Goal: Information Seeking & Learning: Learn about a topic

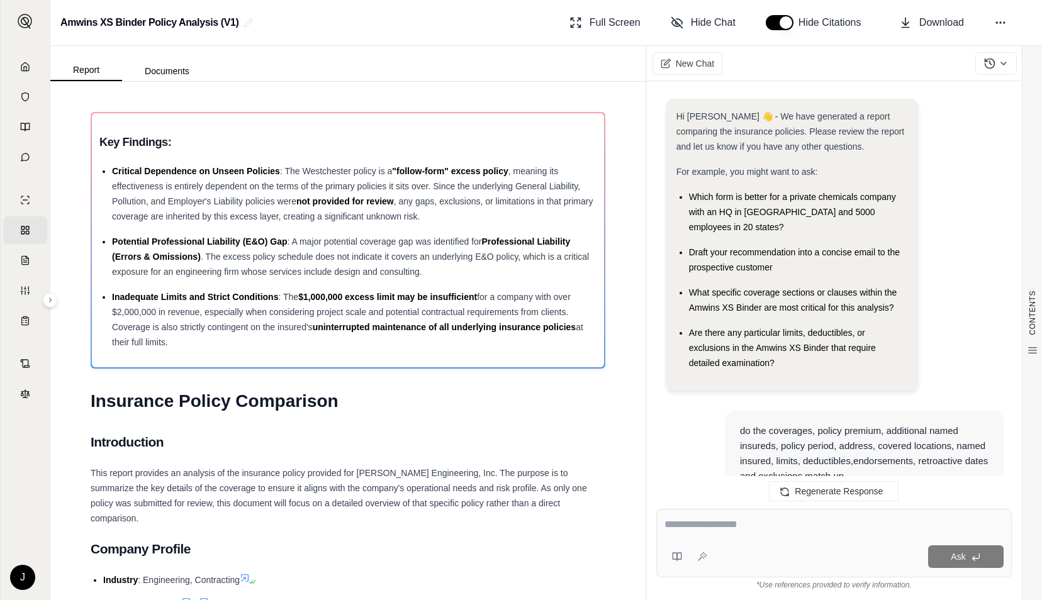
click at [30, 62] on span "Home" at bounding box center [30, 66] width 0 height 13
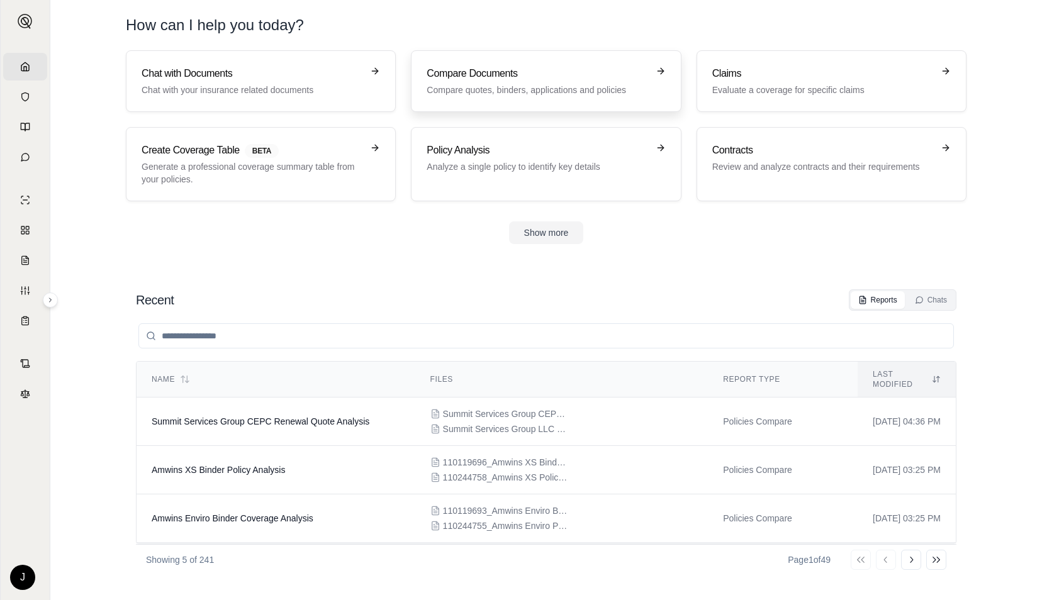
click at [531, 87] on p "Compare quotes, binders, applications and policies" at bounding box center [537, 90] width 221 height 13
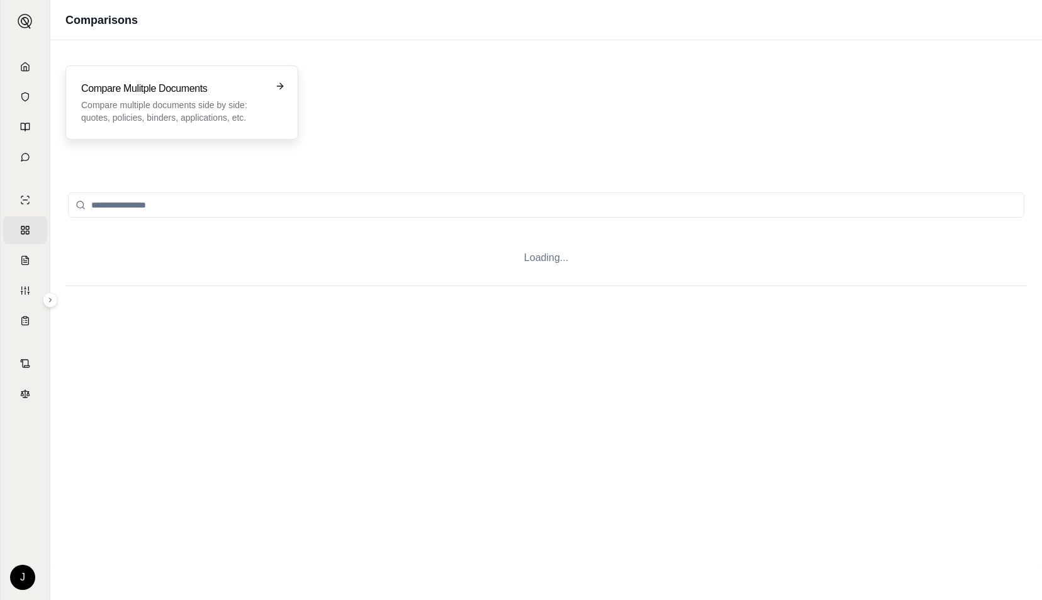
click at [264, 89] on h3 "Compare Mulitple Documents" at bounding box center [173, 88] width 184 height 15
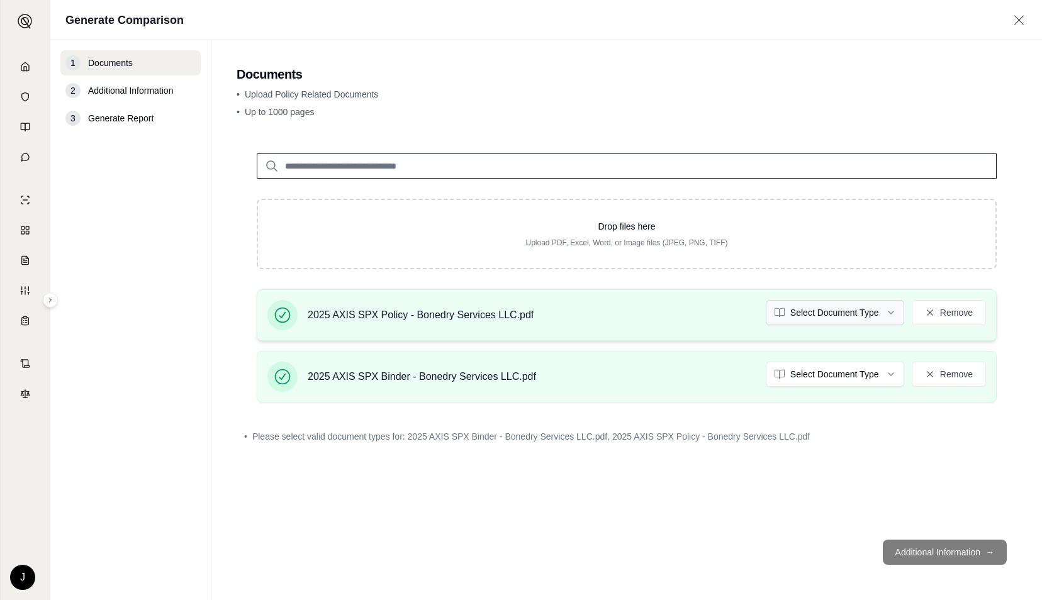
click at [835, 315] on html "Home Vault Prompts Chats Single Policy Comparisons Claims Custom Report Coverag…" at bounding box center [521, 300] width 1042 height 600
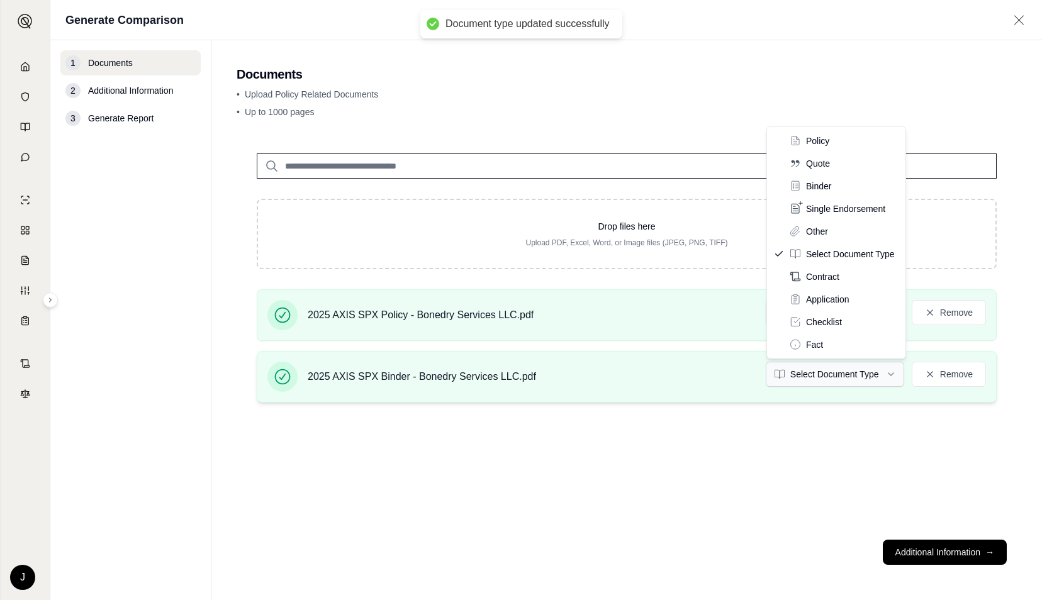
click at [799, 375] on html "Document type updated successfully Home Vault Prompts Chats Single Policy Compa…" at bounding box center [521, 300] width 1042 height 600
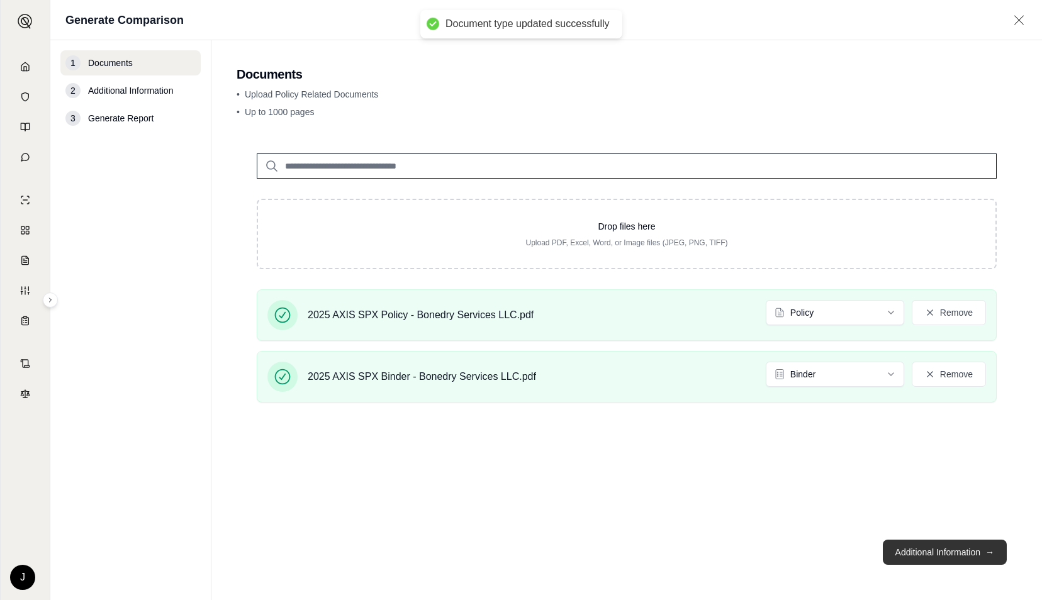
click at [939, 552] on button "Additional Information →" at bounding box center [945, 552] width 124 height 25
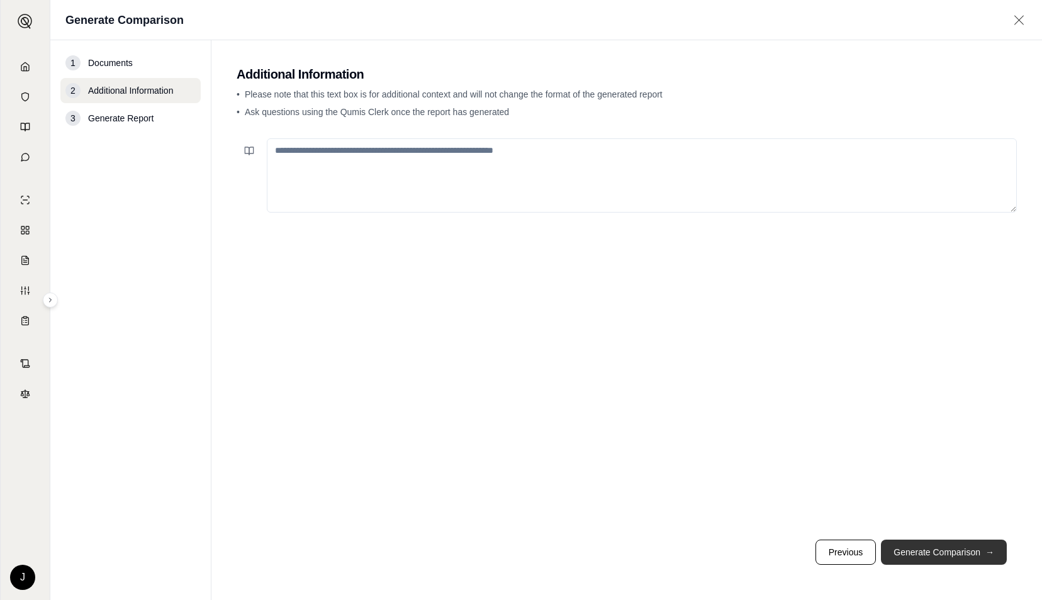
click at [939, 552] on button "Generate Comparison →" at bounding box center [944, 552] width 126 height 25
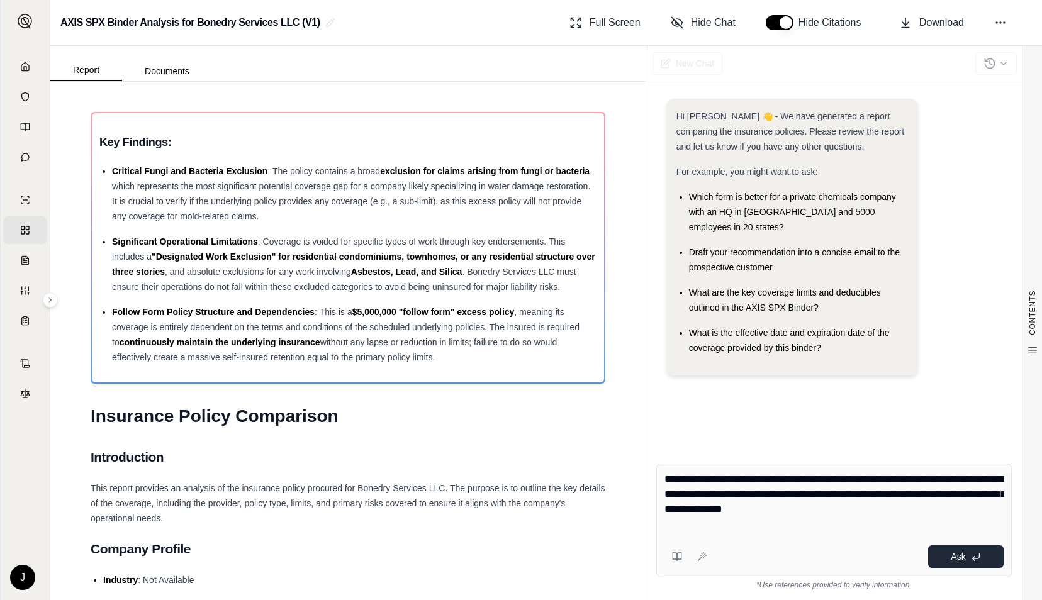
type textarea "**********"
click at [951, 566] on button "Ask" at bounding box center [966, 557] width 76 height 23
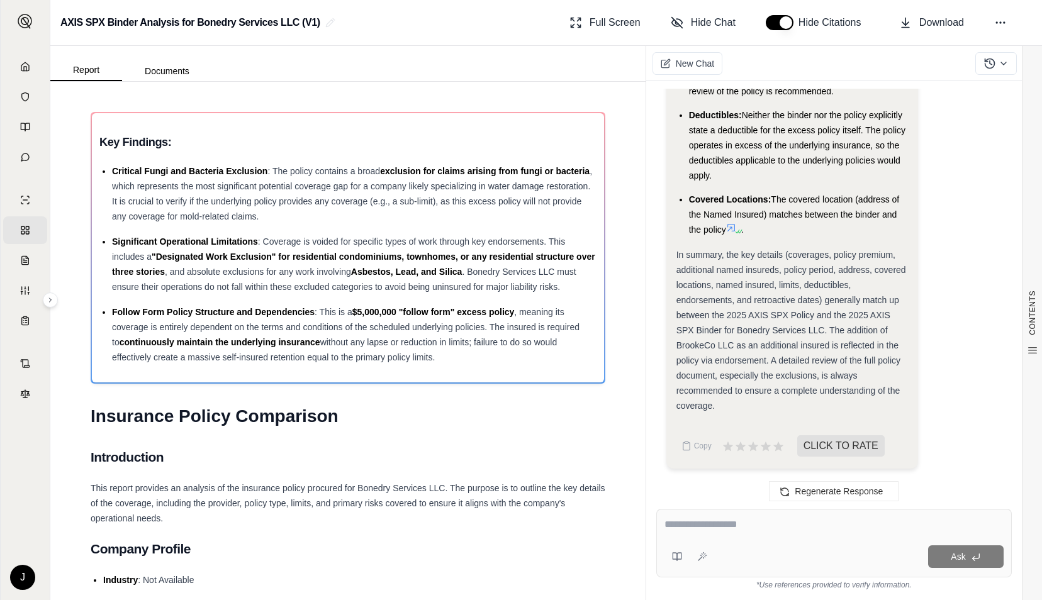
scroll to position [3127, 0]
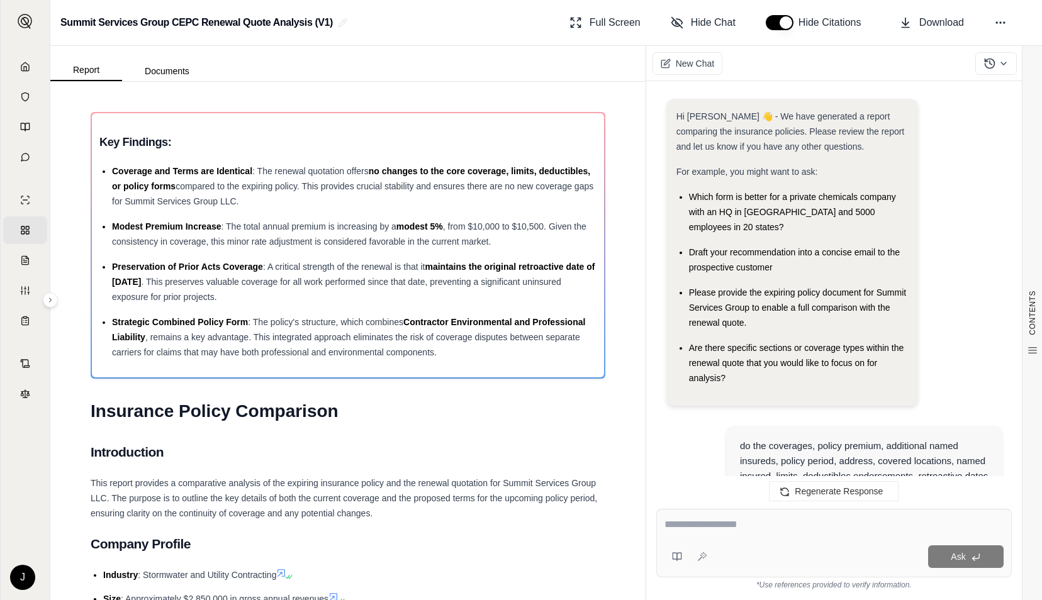
scroll to position [4571, 0]
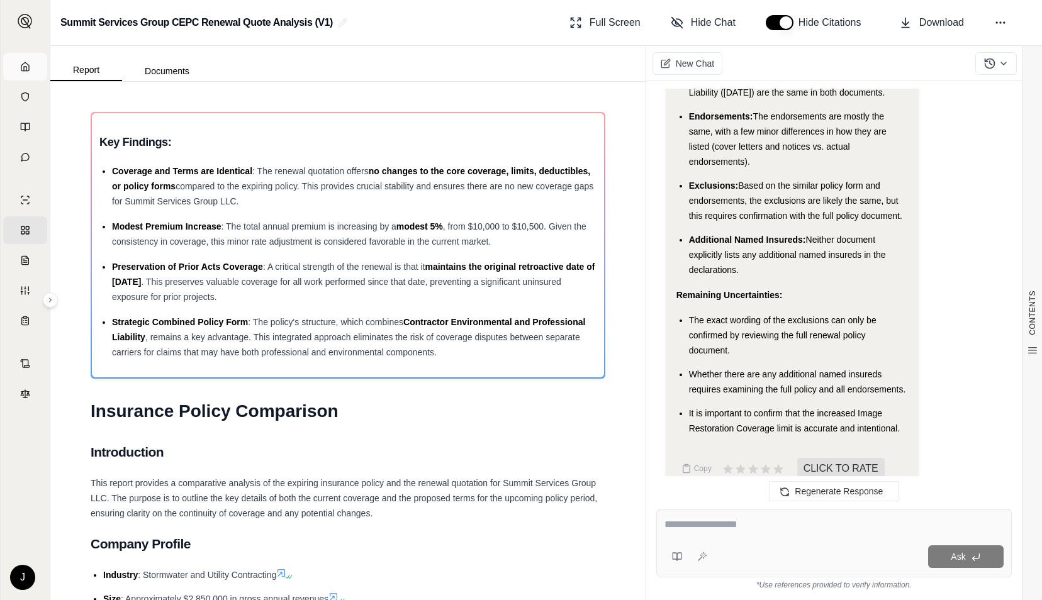
click at [28, 76] on link "Home" at bounding box center [25, 67] width 44 height 28
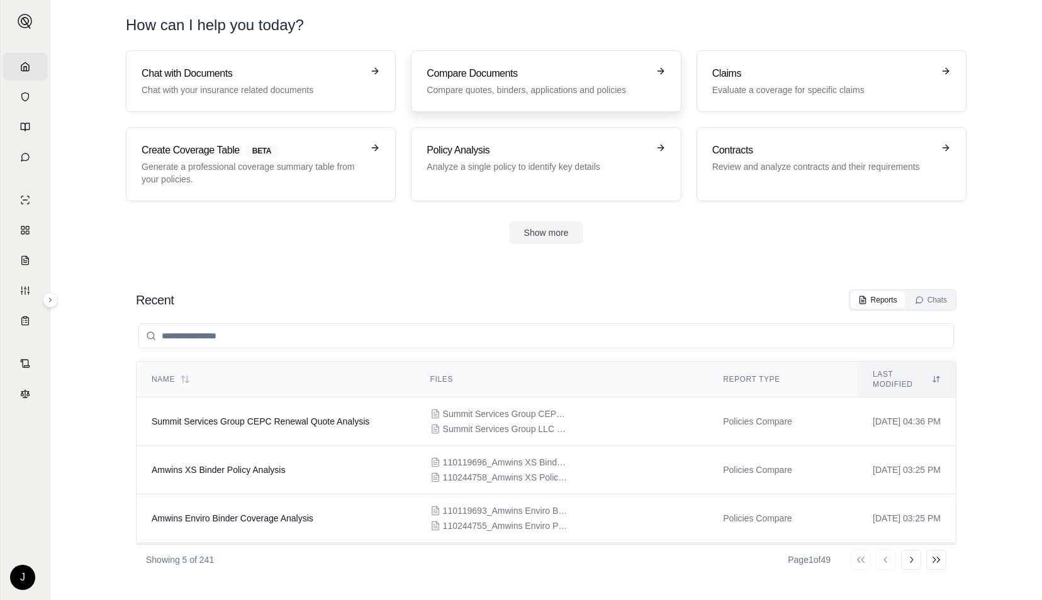
click at [467, 93] on p "Compare quotes, binders, applications and policies" at bounding box center [537, 90] width 221 height 13
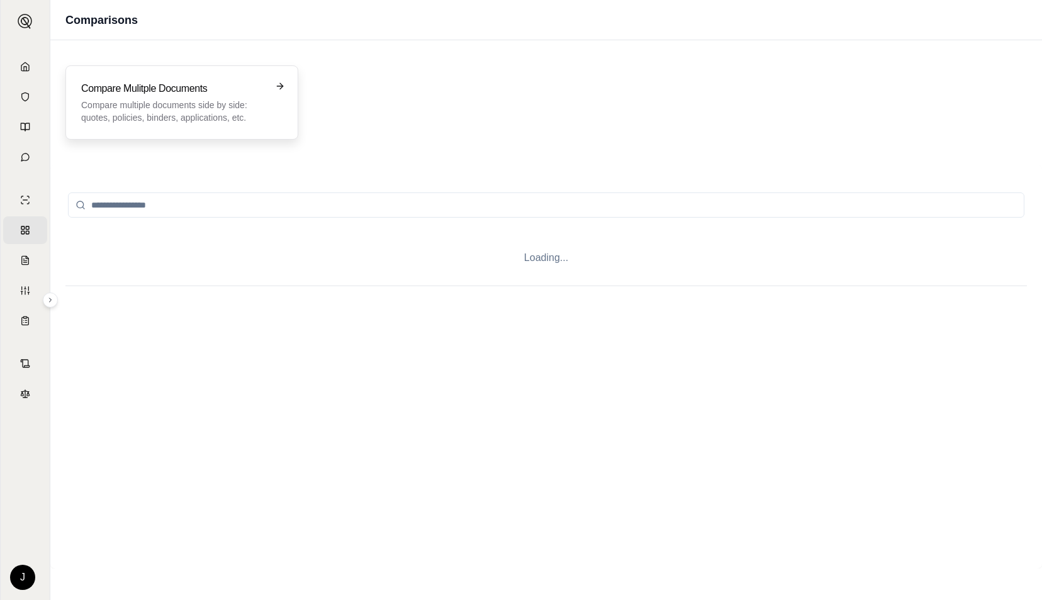
click at [183, 100] on p "Compare multiple documents side by side: quotes, policies, binders, application…" at bounding box center [173, 111] width 184 height 25
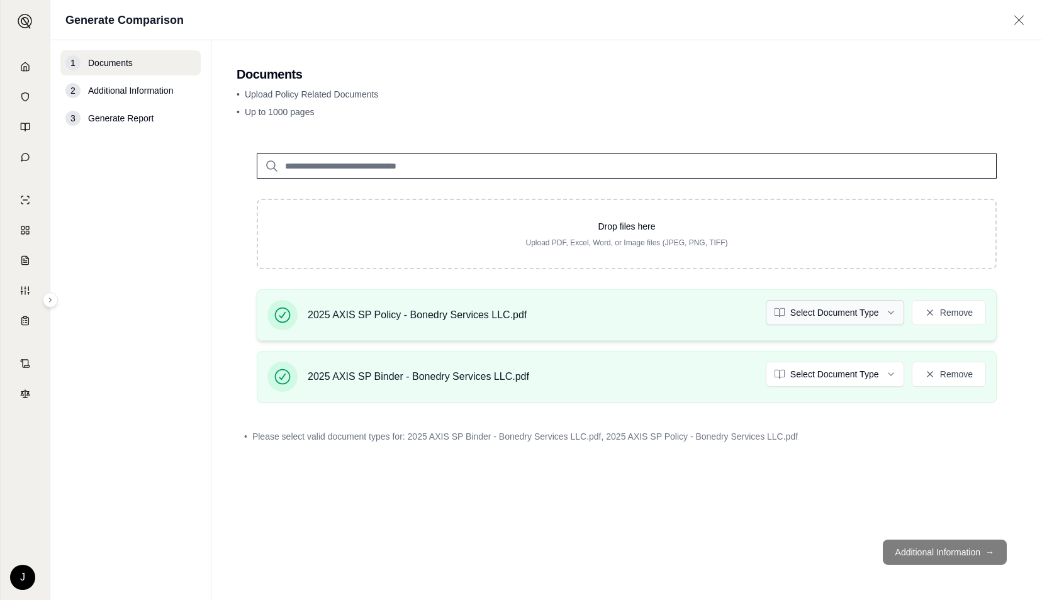
click at [823, 317] on html "Home Vault Prompts Chats Single Policy Comparisons Claims Custom Report Coverag…" at bounding box center [521, 300] width 1042 height 600
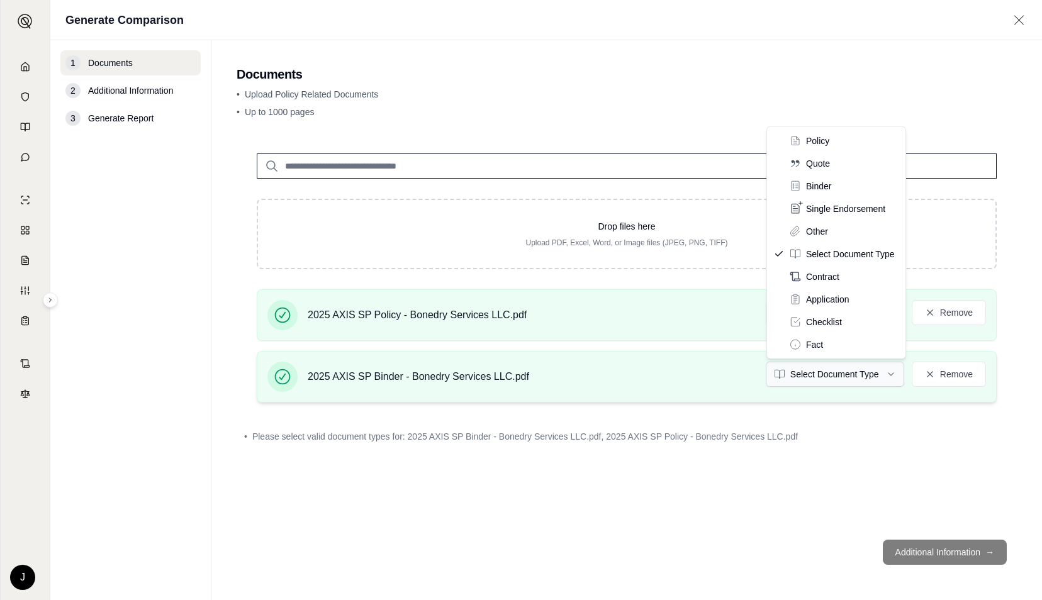
click at [806, 375] on html "Home Vault Prompts Chats Single Policy Comparisons Claims Custom Report Coverag…" at bounding box center [521, 300] width 1042 height 600
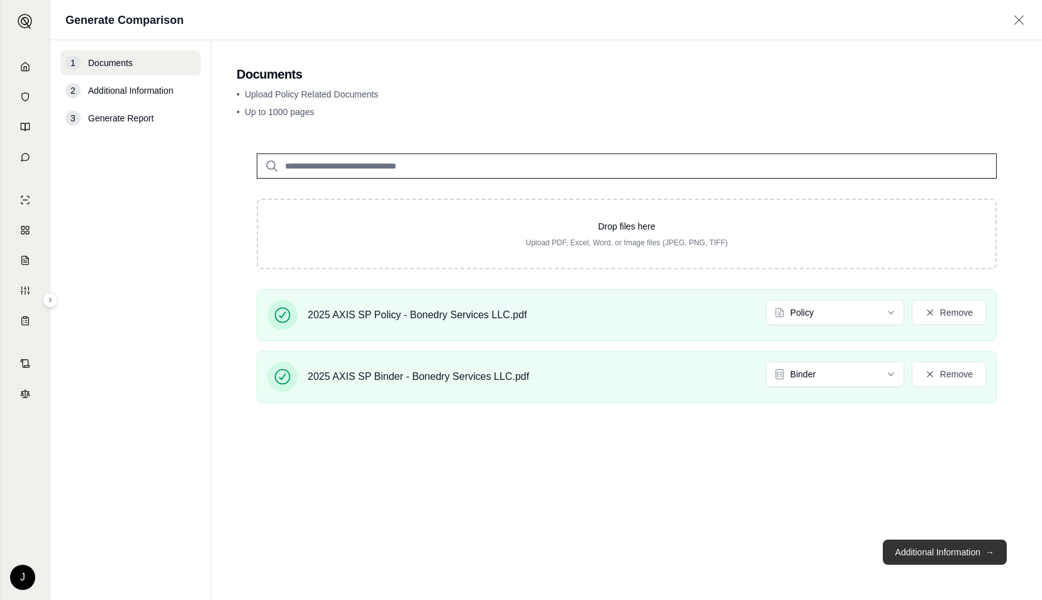
click at [959, 544] on button "Additional Information →" at bounding box center [945, 552] width 124 height 25
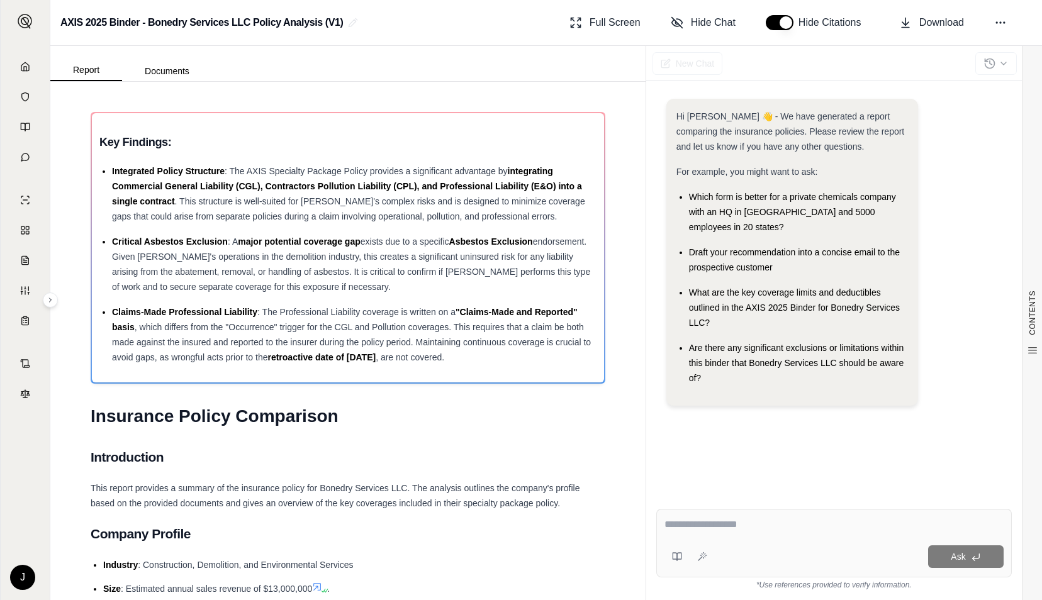
click at [741, 539] on div "Ask" at bounding box center [835, 543] width 356 height 69
paste textarea "**********"
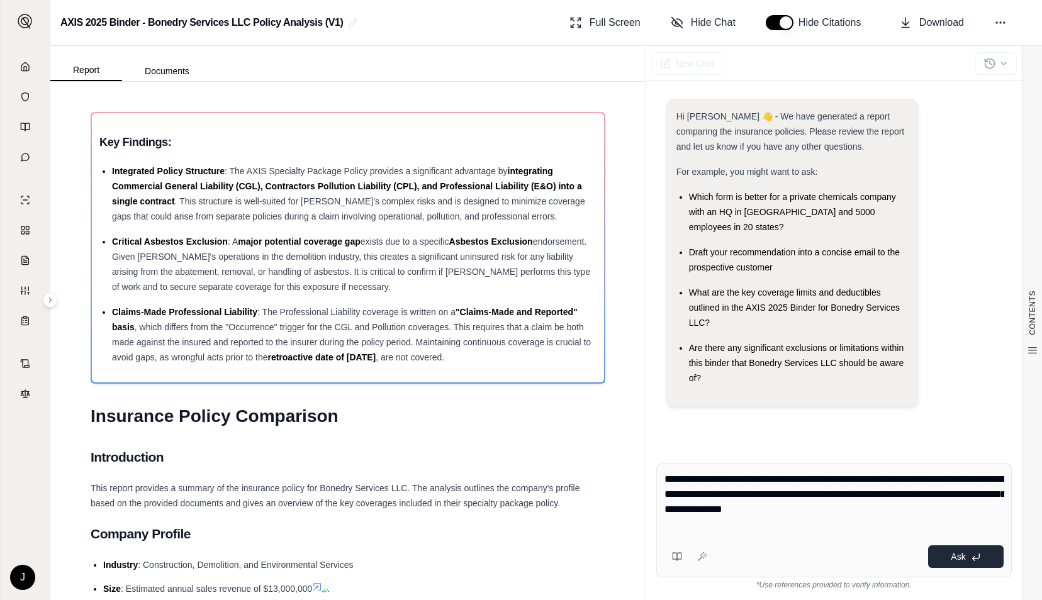
type textarea "**********"
click at [955, 565] on button "Ask" at bounding box center [966, 557] width 76 height 23
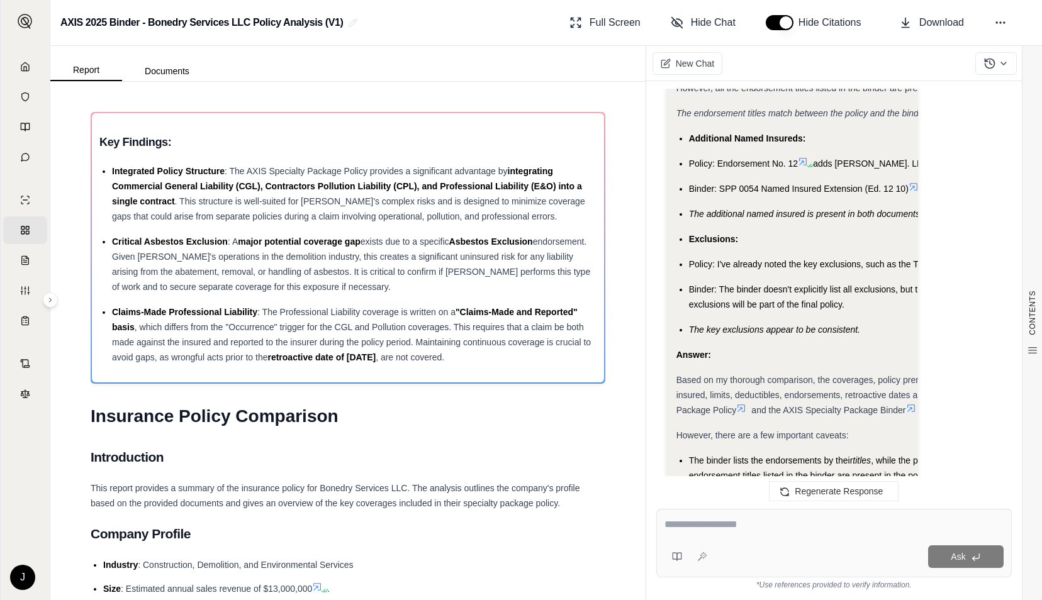
scroll to position [6250, 0]
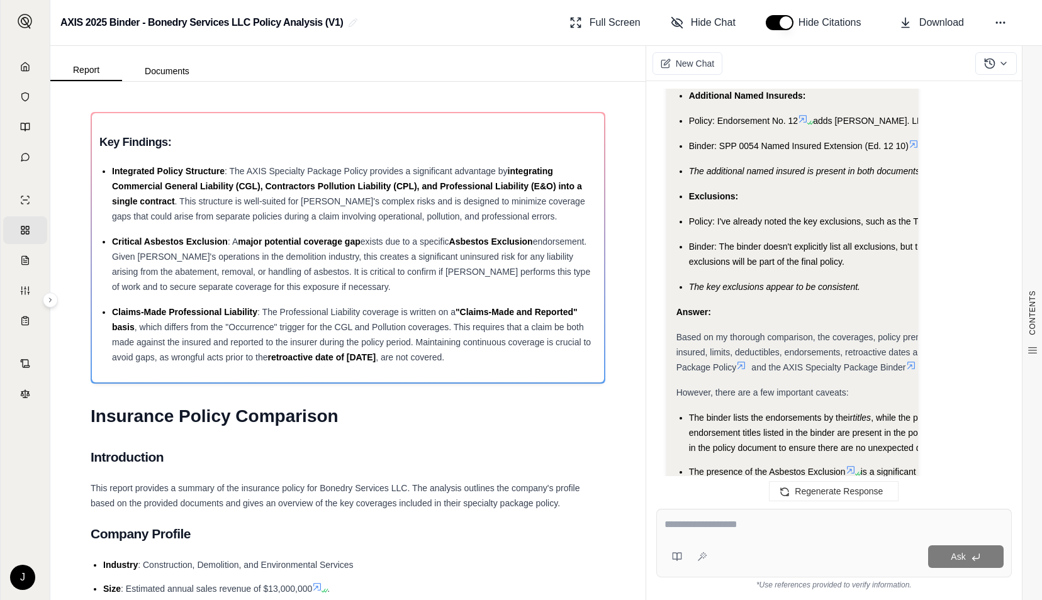
click at [843, 413] on span "The binder lists the endorsements by their" at bounding box center [771, 418] width 164 height 10
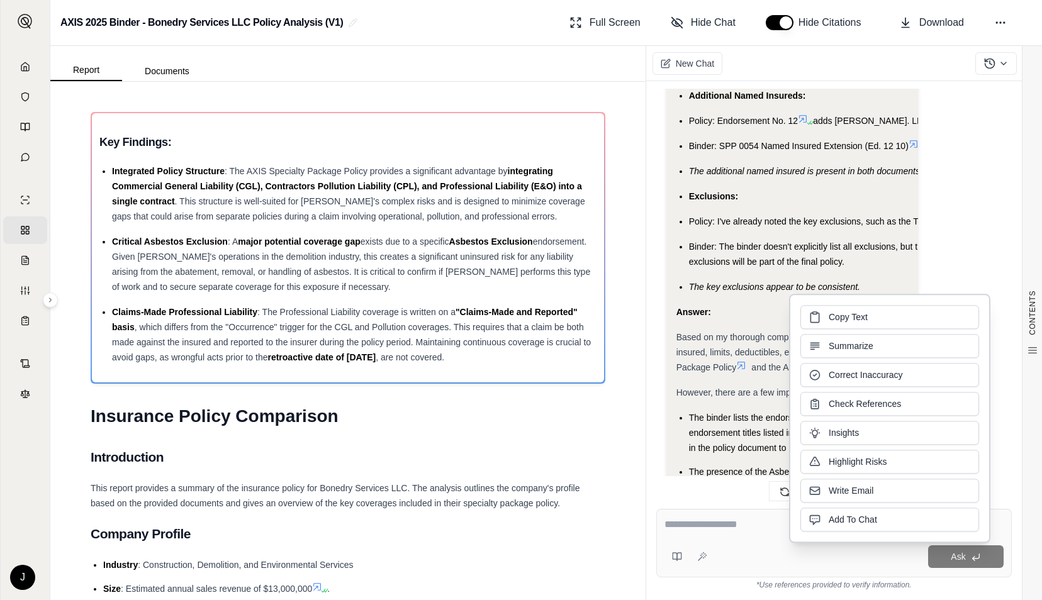
drag, startPoint x: 843, startPoint y: 334, endPoint x: 755, endPoint y: 358, distance: 90.7
click at [755, 410] on li "The binder lists the endorsements by their titles , while the policy lists them…" at bounding box center [934, 432] width 490 height 45
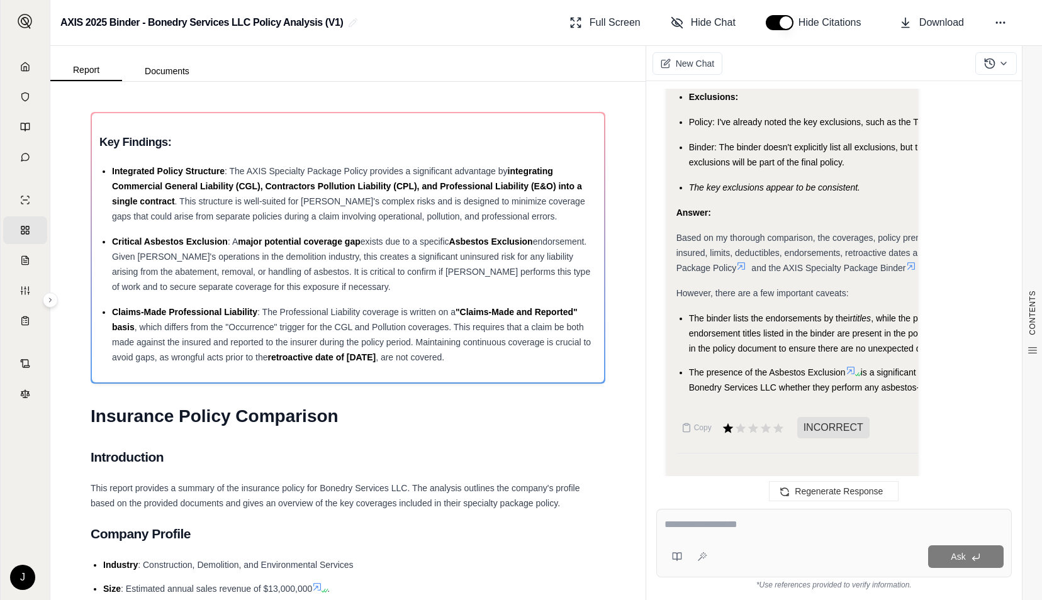
scroll to position [0, 10]
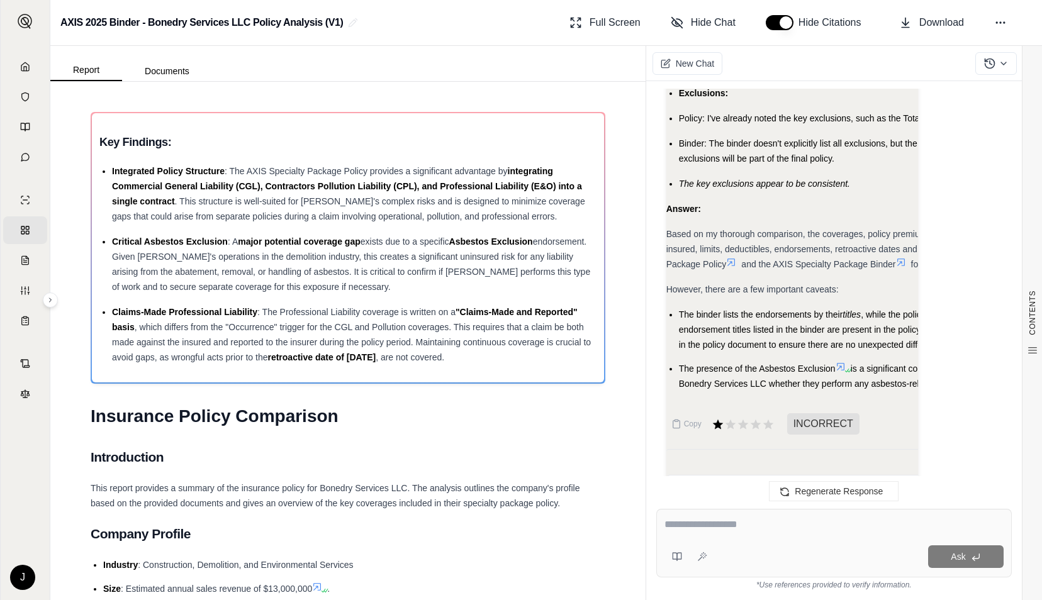
click at [739, 525] on textarea at bounding box center [835, 524] width 340 height 15
type textarea "**********"
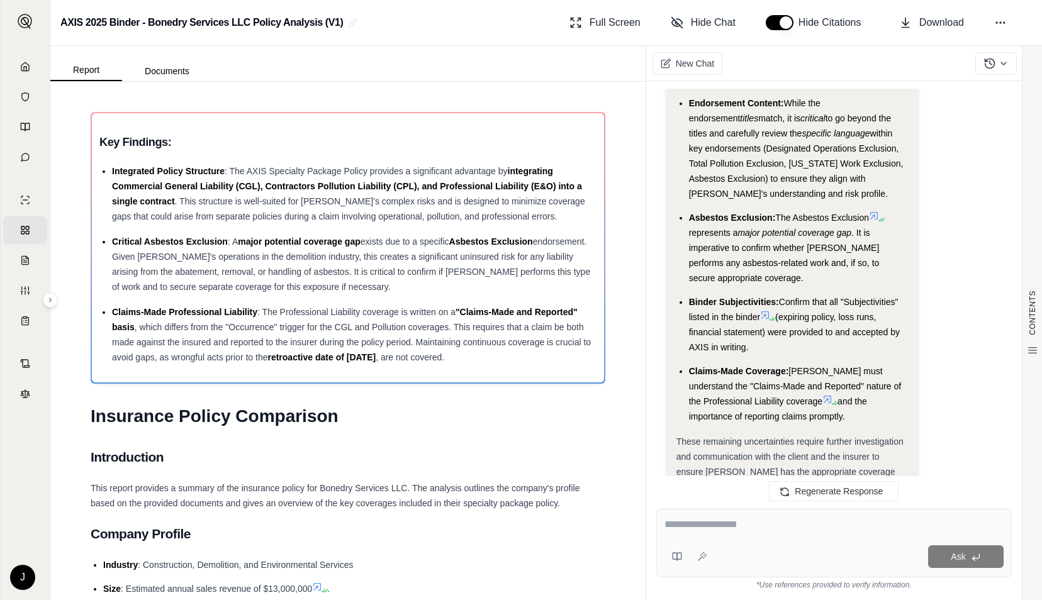
scroll to position [8411, 0]
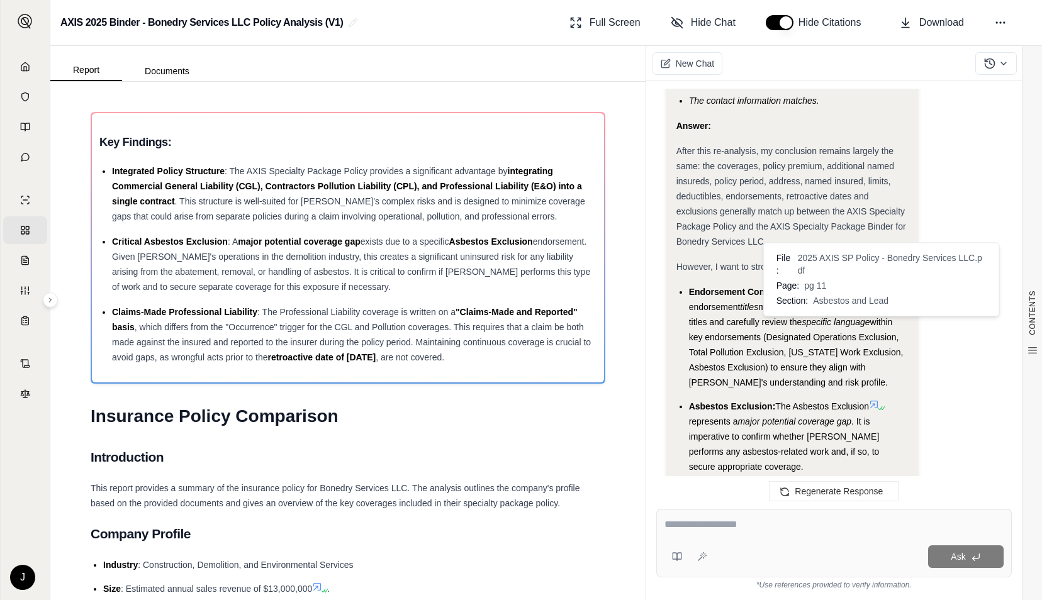
click at [879, 400] on icon at bounding box center [874, 405] width 10 height 10
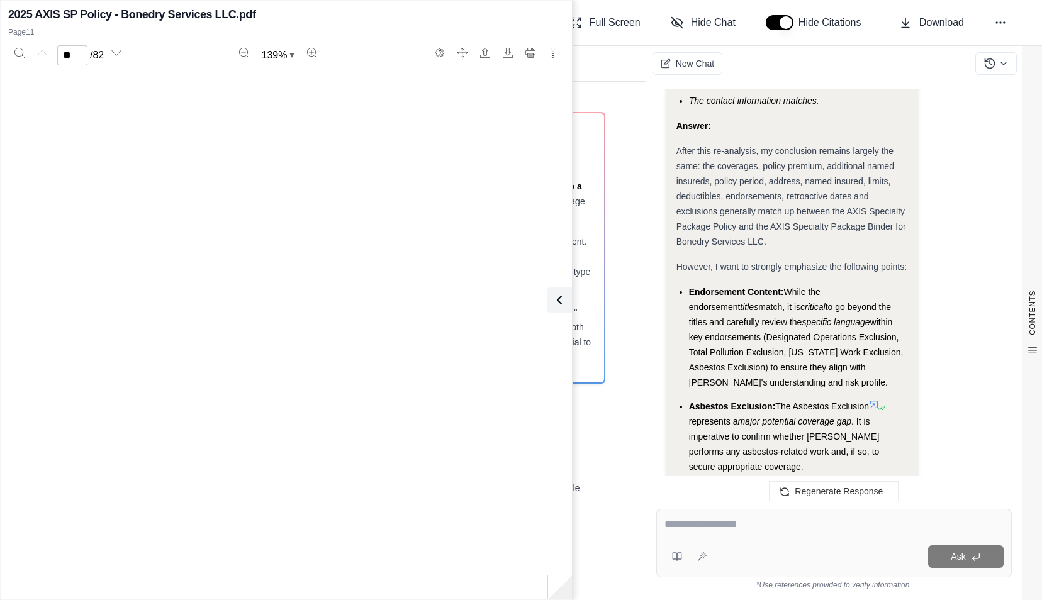
type input "**"
click at [740, 528] on textarea at bounding box center [835, 524] width 340 height 15
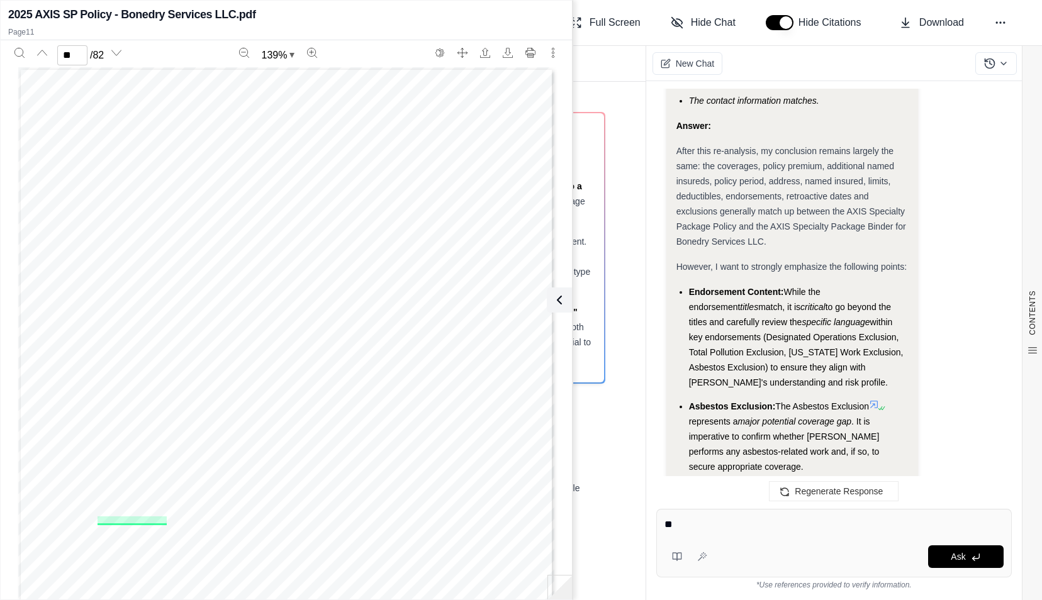
type textarea "*"
type textarea "**********"
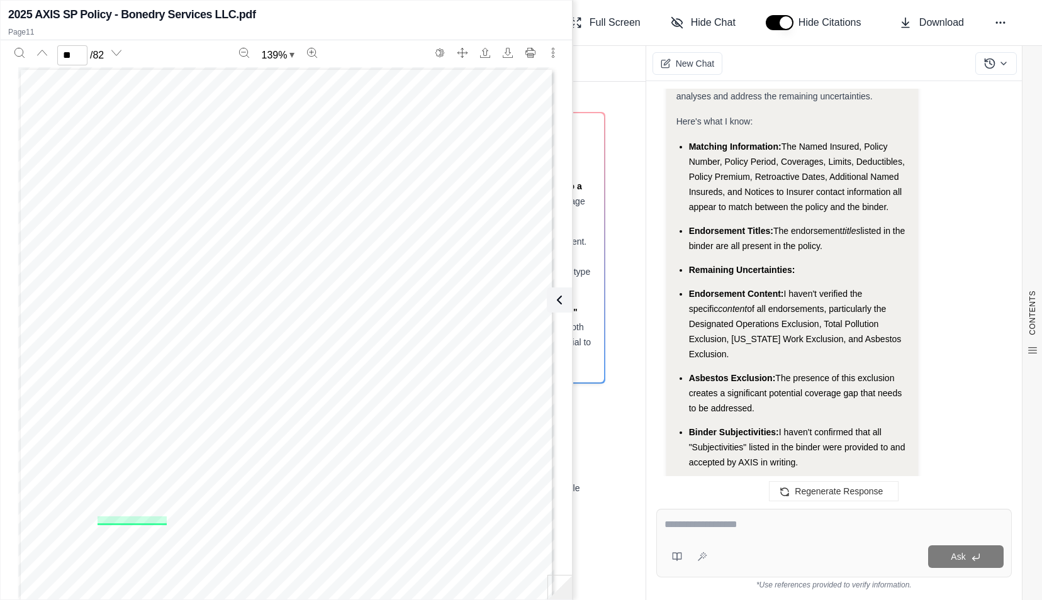
scroll to position [9182, 0]
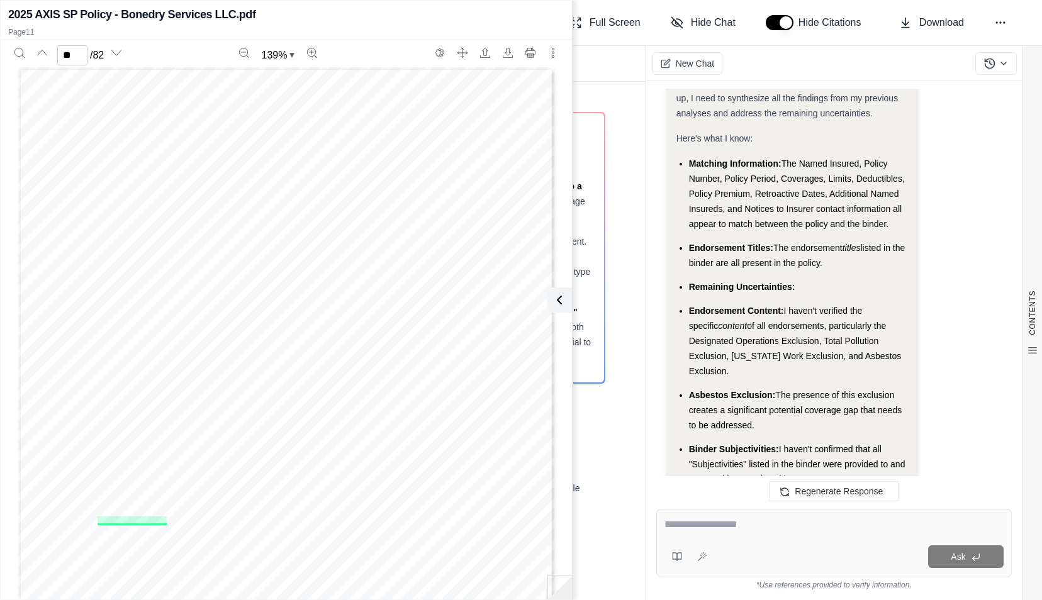
click at [781, 523] on textarea at bounding box center [835, 524] width 340 height 15
type textarea "**********"
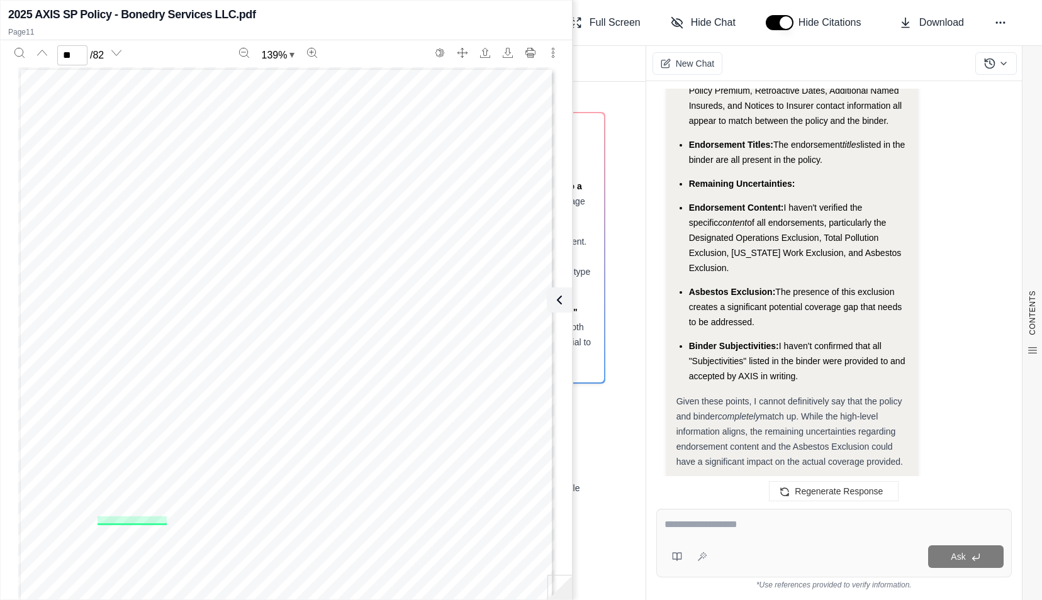
scroll to position [9287, 0]
